Goal: Task Accomplishment & Management: Complete application form

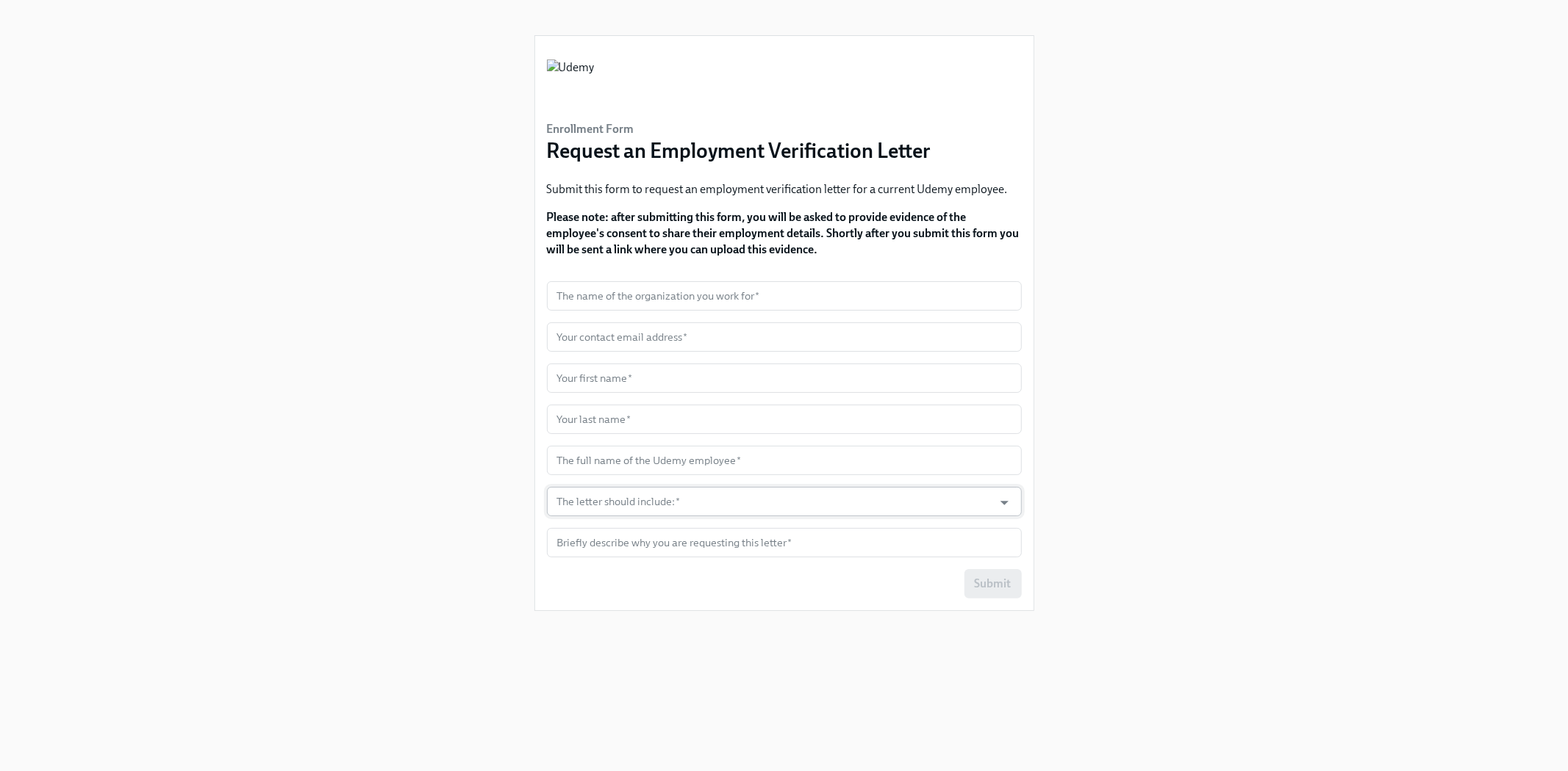
click at [821, 497] on input "The letter should include:   *" at bounding box center [770, 502] width 432 height 30
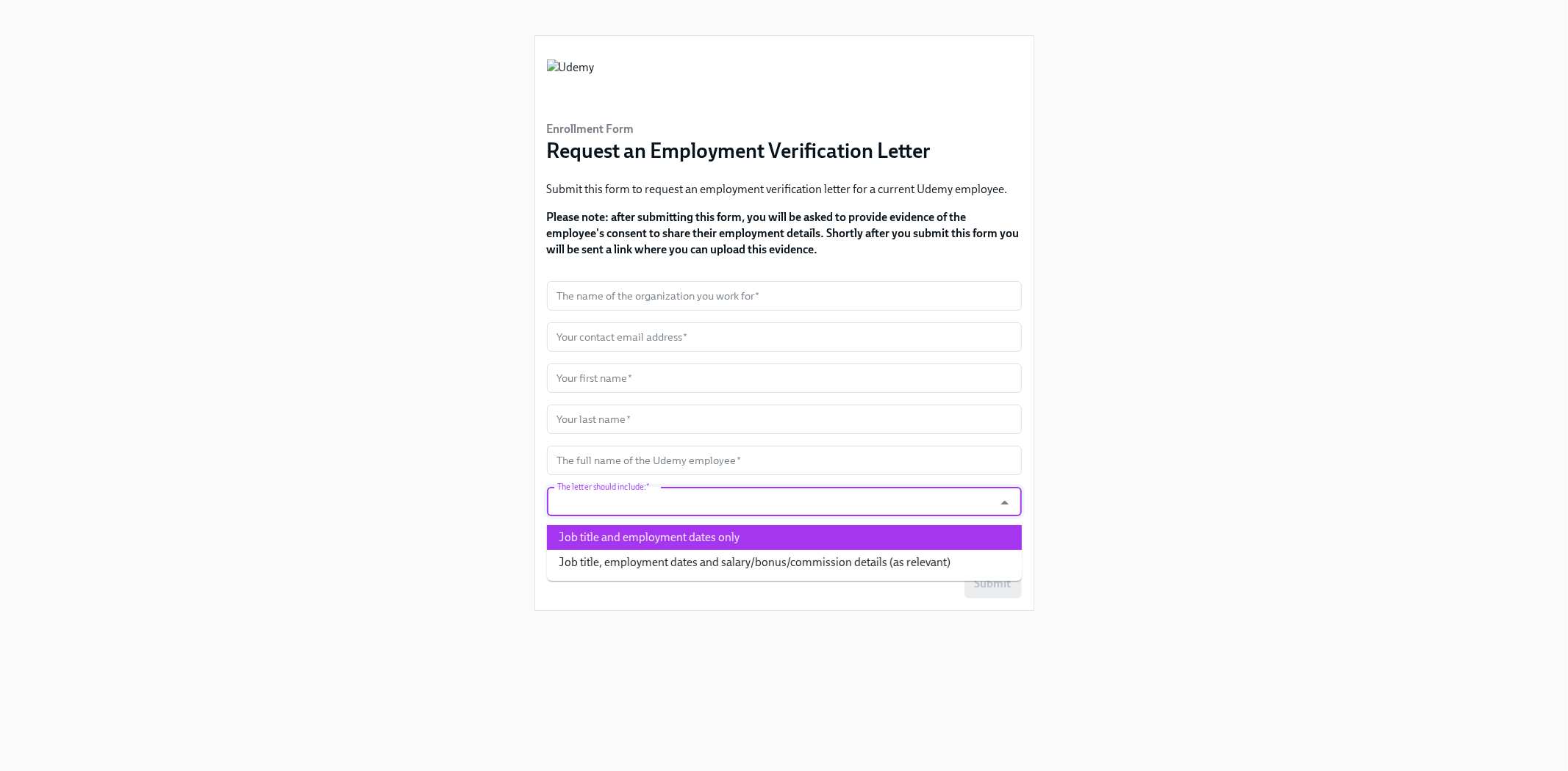
click at [810, 532] on li "Job title and employment dates only" at bounding box center [785, 537] width 475 height 25
type input "Job title and employment dates only"
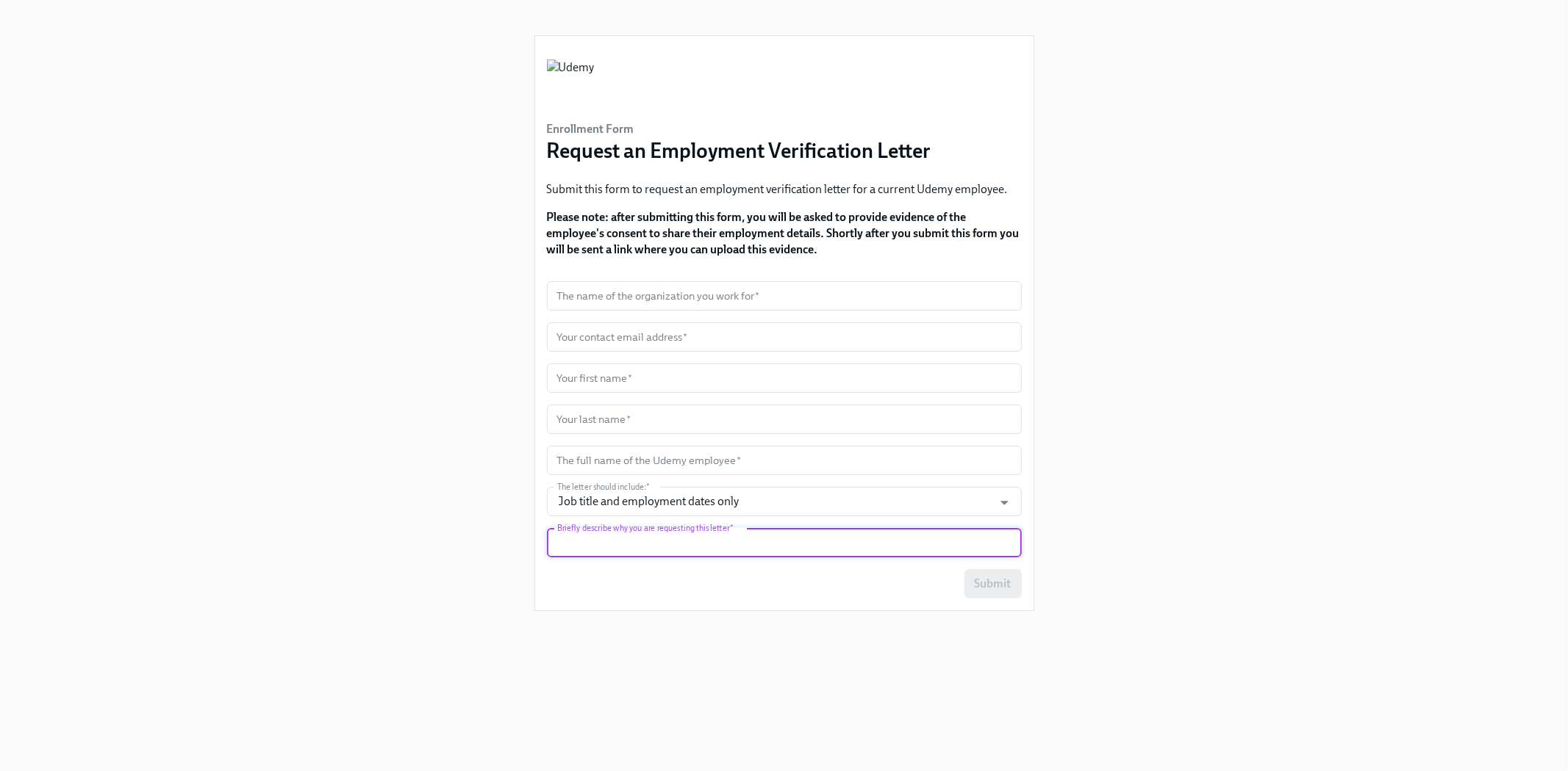
click at [803, 543] on input "text" at bounding box center [785, 542] width 475 height 30
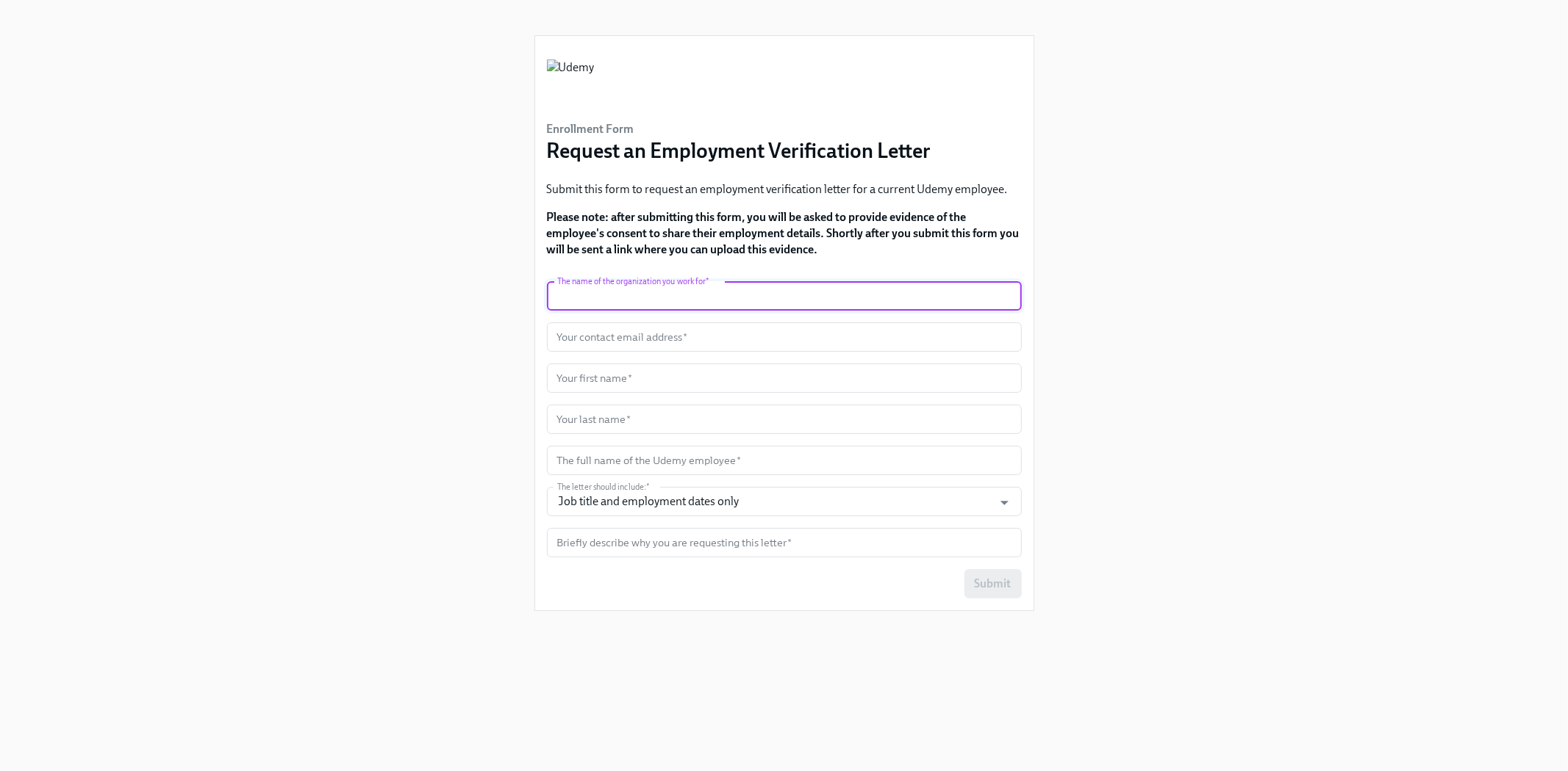
click at [672, 299] on input "text" at bounding box center [785, 296] width 475 height 30
type input "Truework"
type input "[EMAIL_ADDRESS][DOMAIN_NAME]"
click at [673, 295] on input "Truework" at bounding box center [785, 296] width 475 height 30
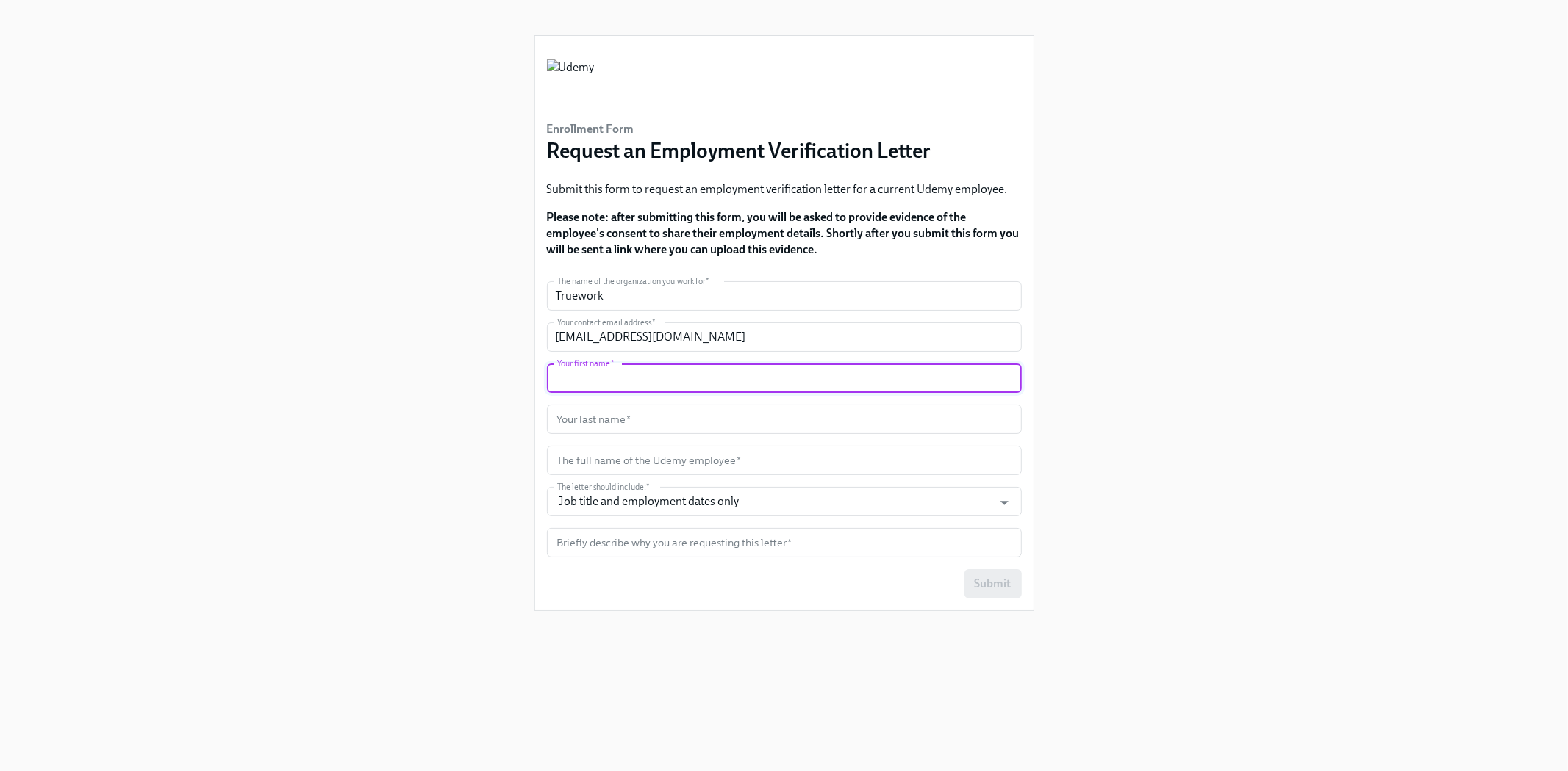
click at [659, 391] on input "text" at bounding box center [785, 378] width 475 height 30
type input "Lexy"
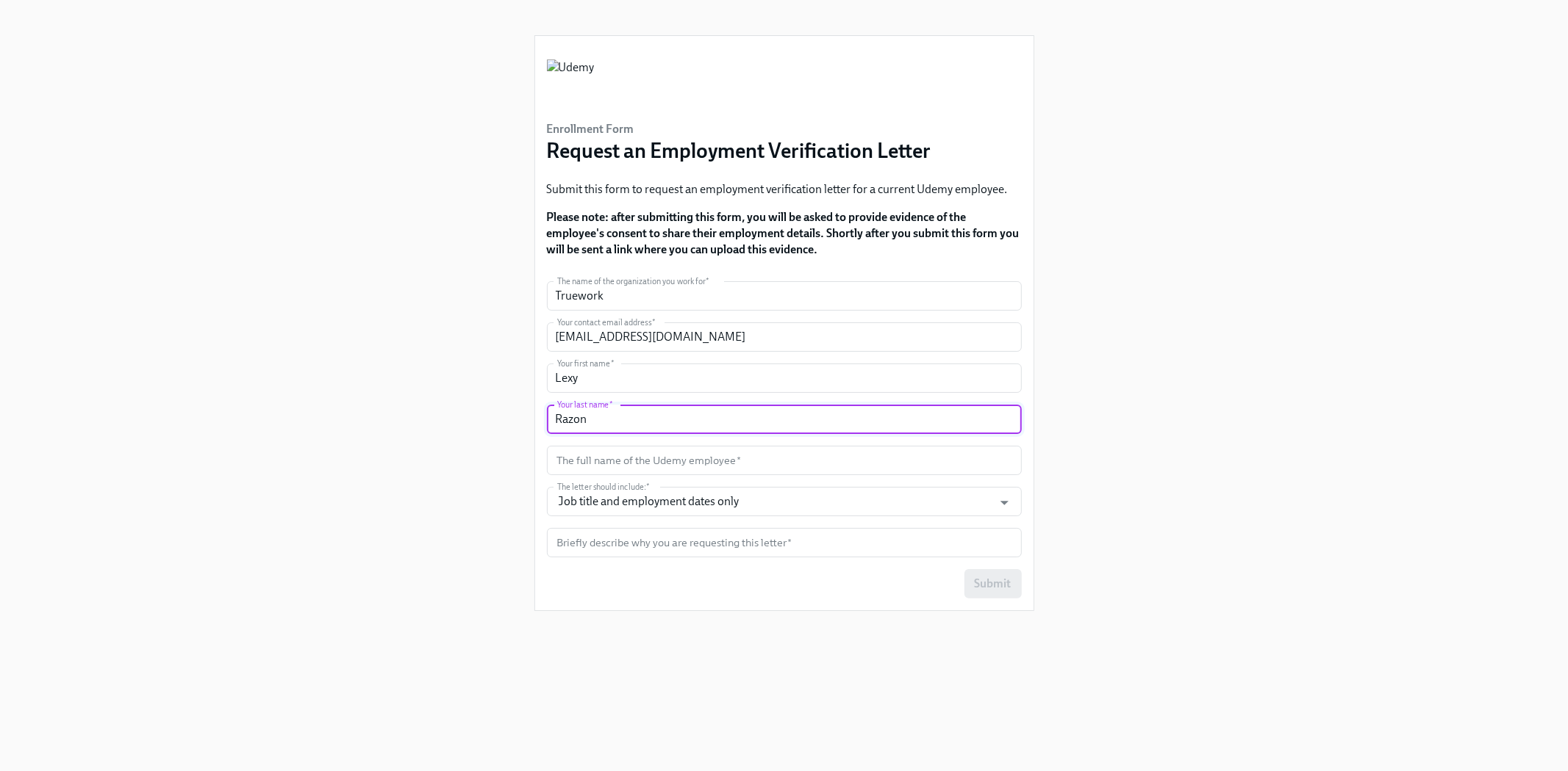
type input "Razon"
click at [453, 366] on div "Enrollment Form Request an Employment Verification Letter Submit this form to r…" at bounding box center [784, 368] width 1498 height 736
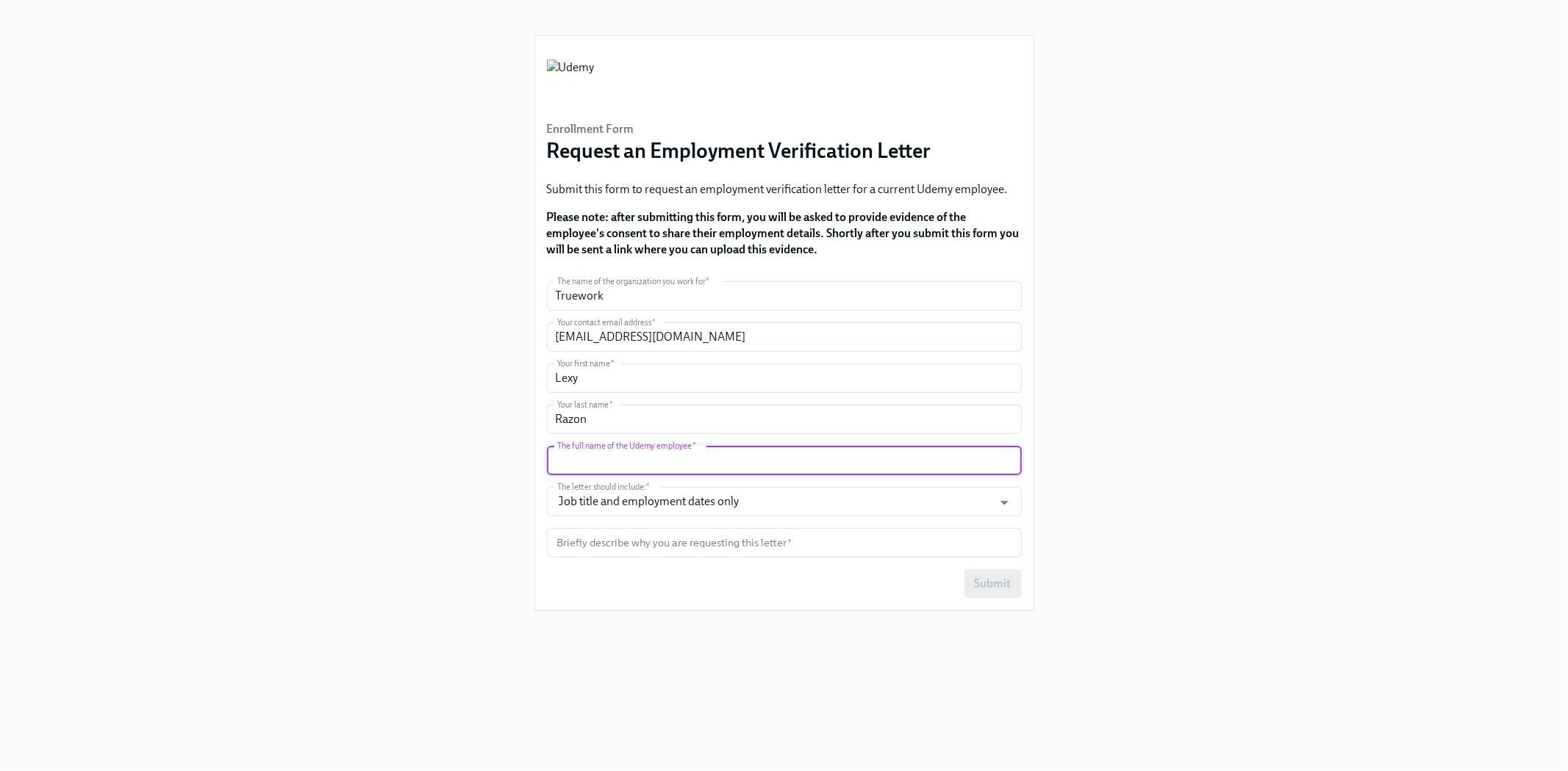
click at [656, 472] on input "text" at bounding box center [785, 460] width 475 height 30
paste input "[PERSON_NAME]"
type input "JENNIFER KAMAS"
click at [388, 457] on div "Enrollment Form Request an Employment Verification Letter Submit this form to r…" at bounding box center [784, 368] width 1498 height 736
click at [714, 546] on input "text" at bounding box center [785, 542] width 475 height 30
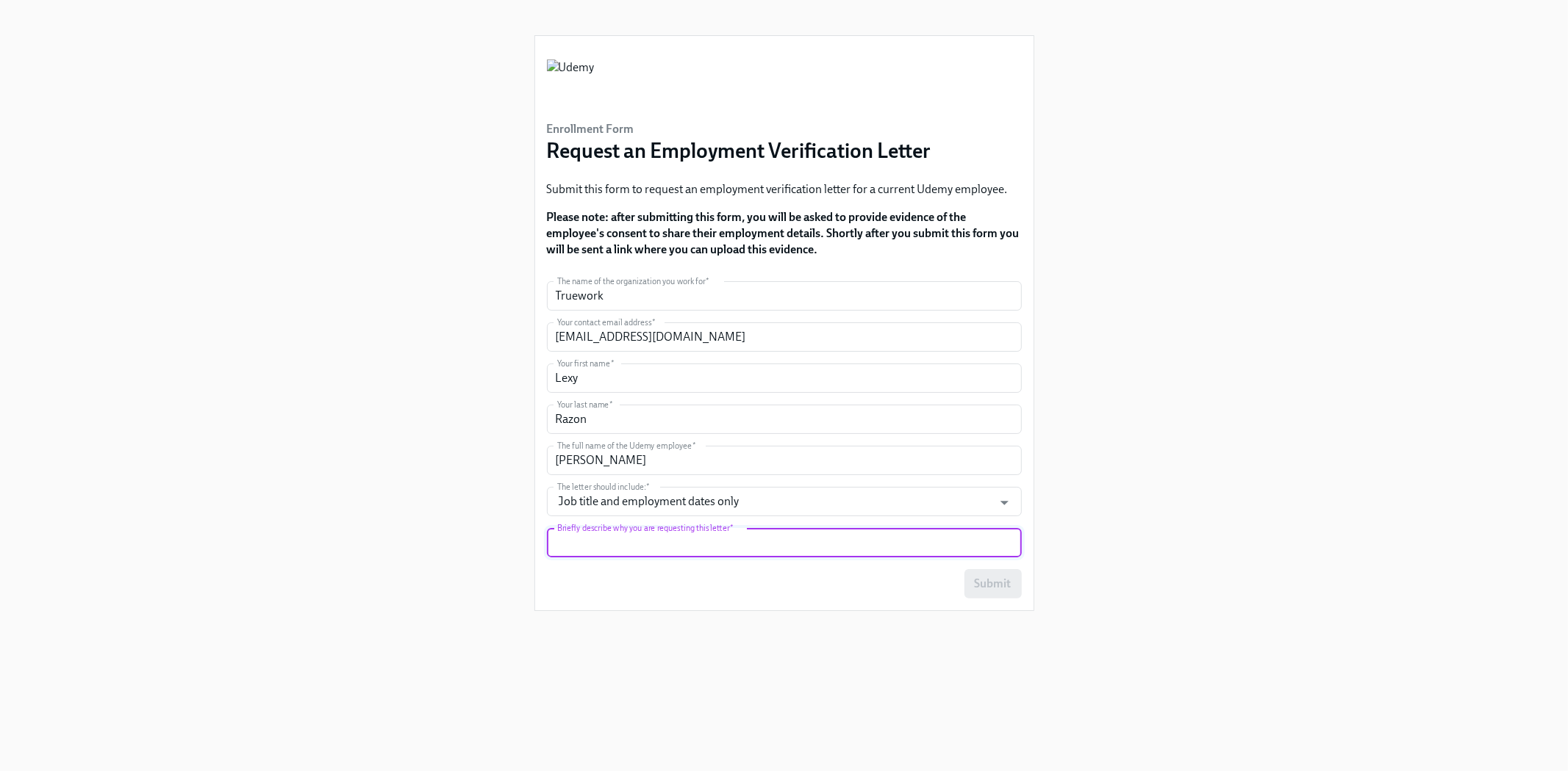
click at [698, 525] on form "The name of the organization you work for   * Truework The name of the organiza…" at bounding box center [785, 440] width 475 height 317
click at [694, 541] on input "text" at bounding box center [785, 542] width 475 height 30
paste input "Hello, My name is Lexy, and I’m reaching out from Truework regarding an employm…"
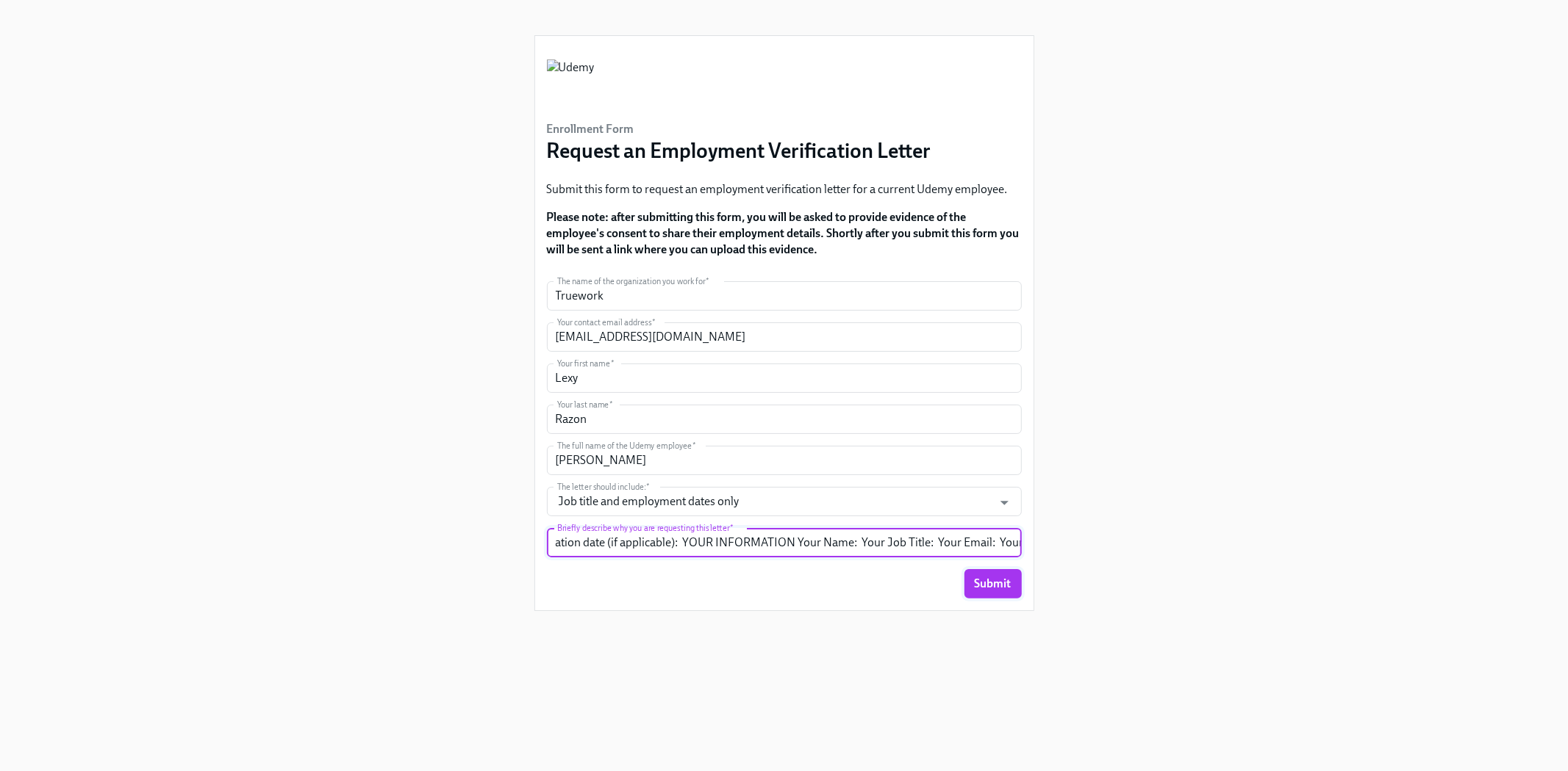
type input "Hello, My name is Lexy, and I’m reaching out from Truework regarding an employm…"
click at [981, 578] on span "Submit" at bounding box center [993, 584] width 37 height 14
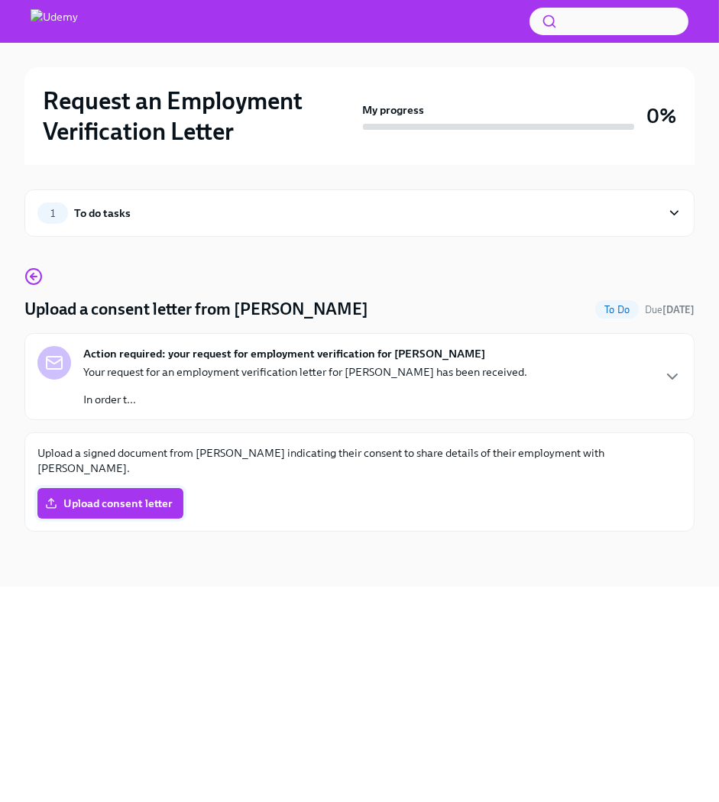
click at [118, 496] on span "Upload consent letter" at bounding box center [110, 503] width 125 height 15
click at [0, 0] on input "Upload consent letter" at bounding box center [0, 0] width 0 height 0
